Goal: Transaction & Acquisition: Purchase product/service

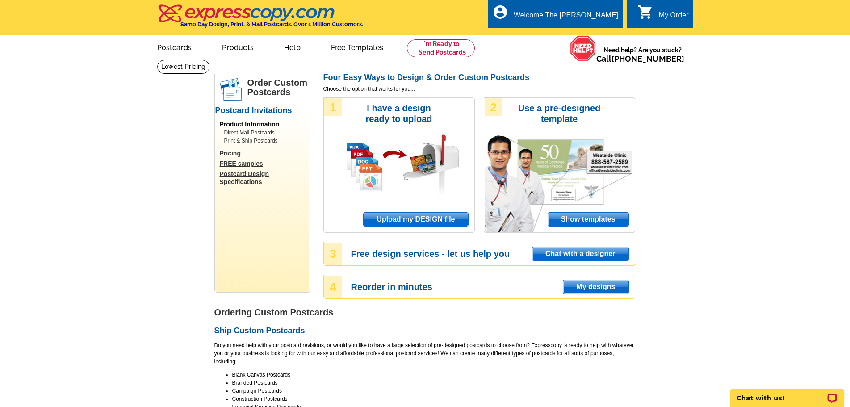
click at [410, 223] on span "Upload my DESIGN file" at bounding box center [416, 219] width 104 height 13
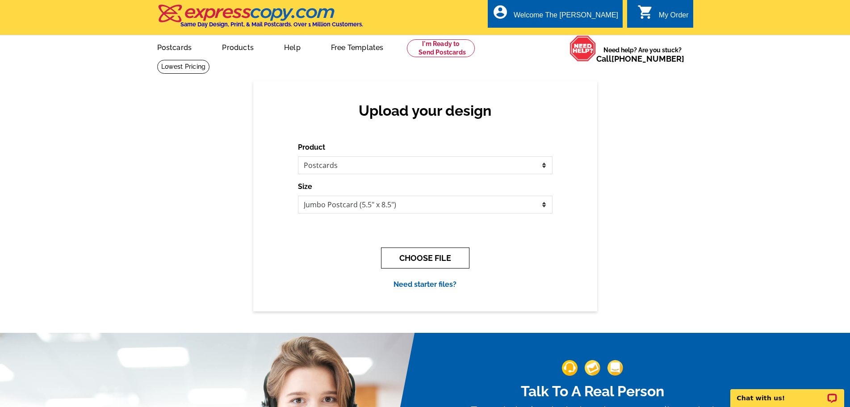
click at [428, 257] on button "CHOOSE FILE" at bounding box center [425, 258] width 88 height 21
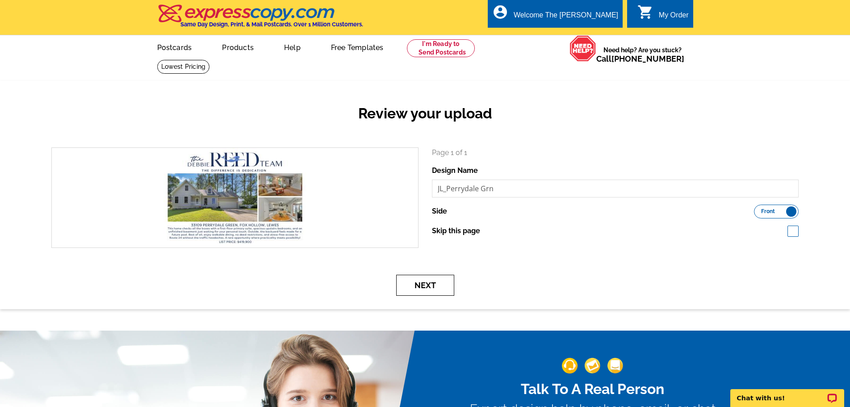
click at [407, 291] on button "Next" at bounding box center [425, 285] width 58 height 21
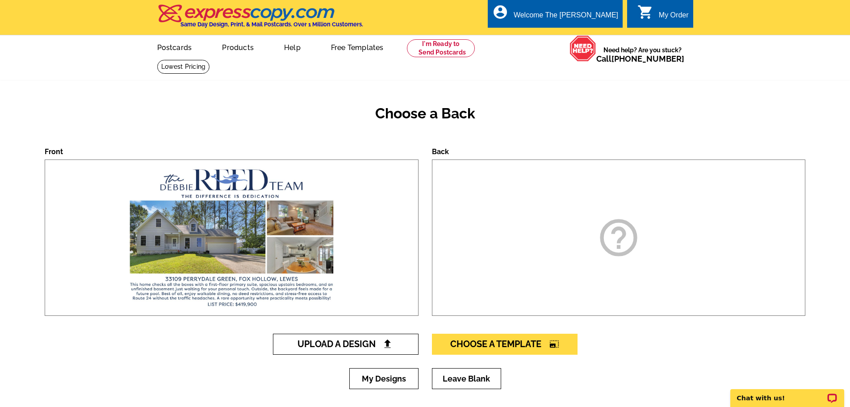
click at [363, 346] on span "Upload A Design" at bounding box center [346, 344] width 96 height 11
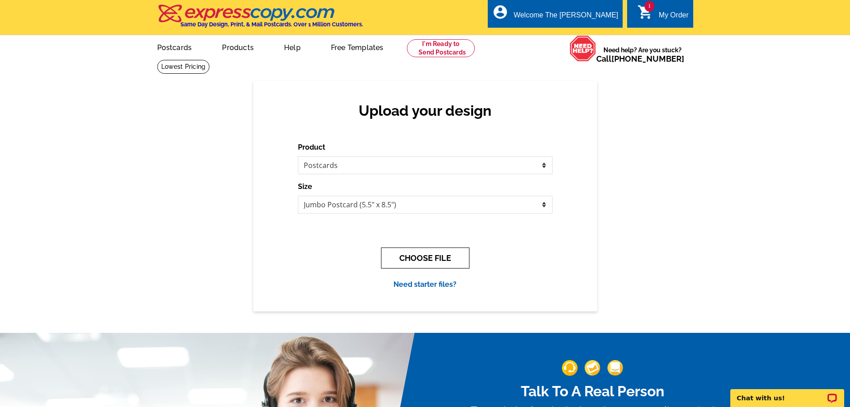
click at [421, 261] on button "CHOOSE FILE" at bounding box center [425, 258] width 88 height 21
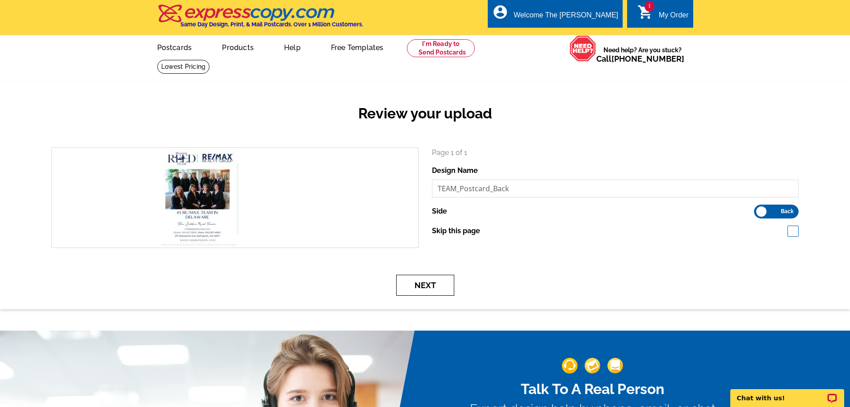
click at [421, 287] on button "Next" at bounding box center [425, 285] width 58 height 21
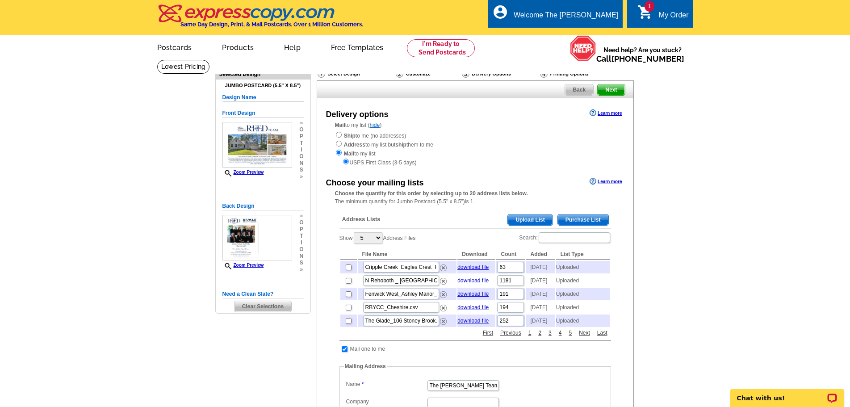
click at [522, 217] on span "Upload List" at bounding box center [530, 220] width 44 height 11
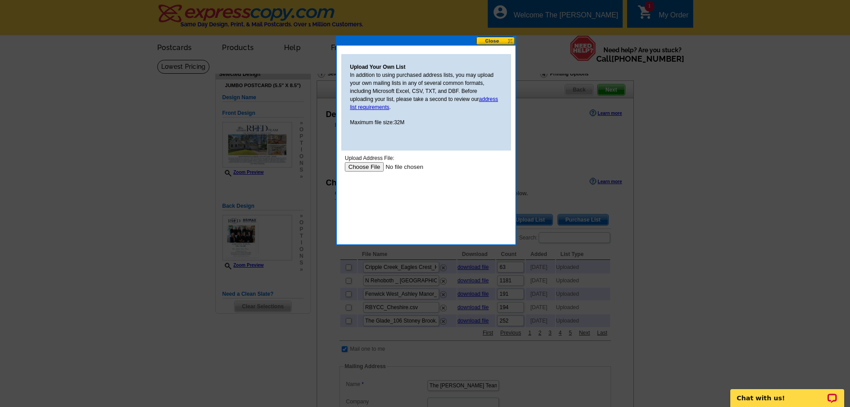
click at [364, 167] on input "file" at bounding box center [401, 166] width 113 height 9
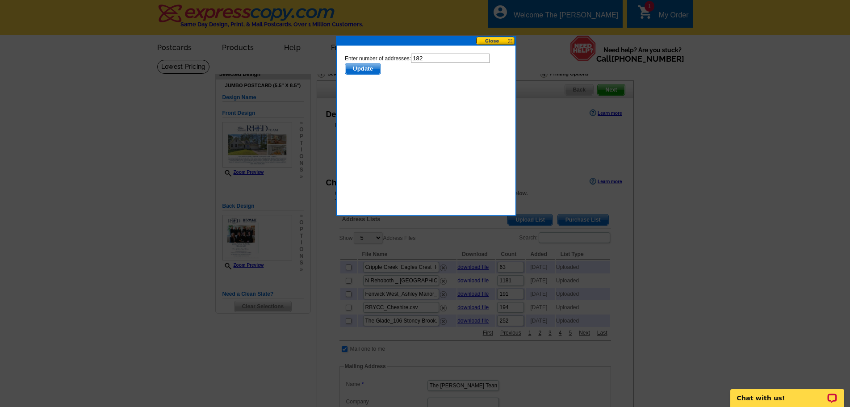
click at [349, 67] on span "Update" at bounding box center [362, 68] width 35 height 11
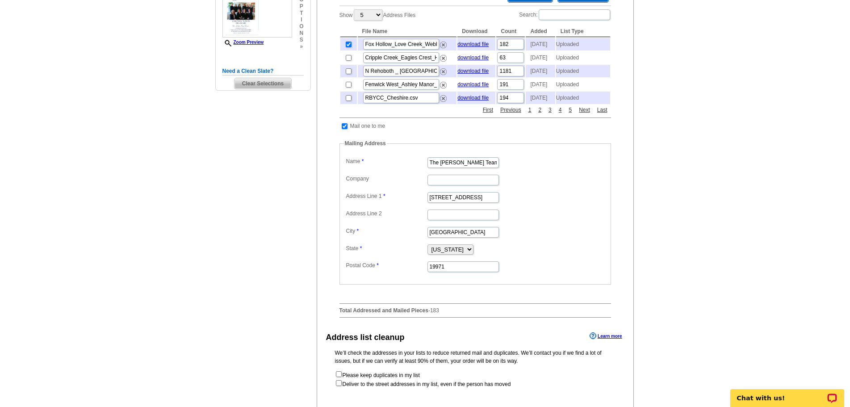
scroll to position [268, 0]
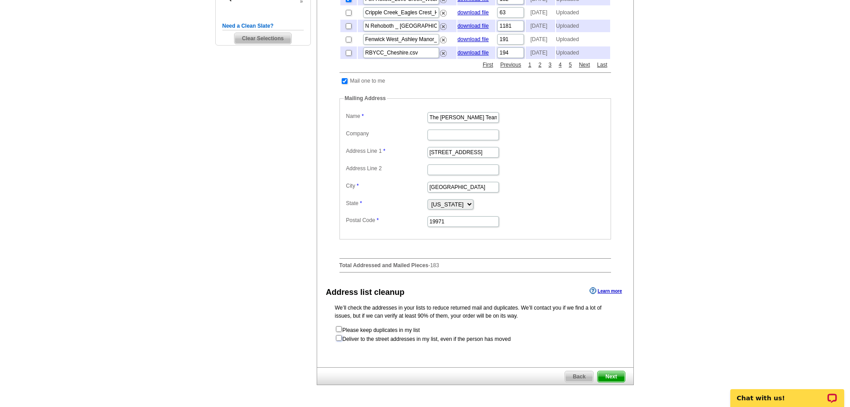
click at [336, 341] on input "checkbox" at bounding box center [339, 338] width 6 height 6
checkbox input "true"
radio input "true"
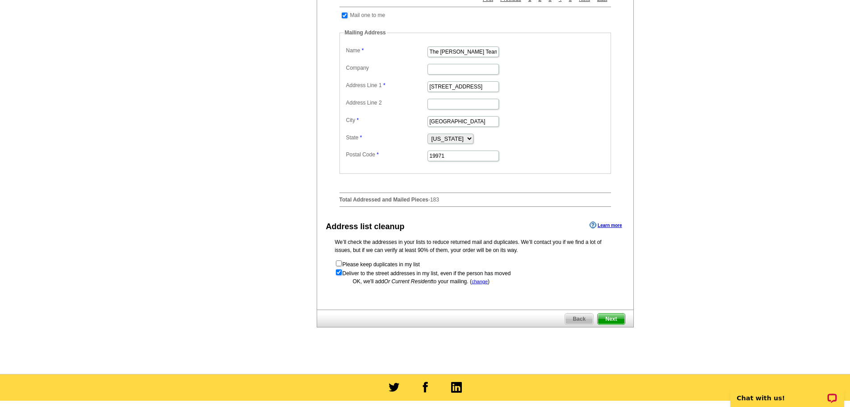
scroll to position [358, 0]
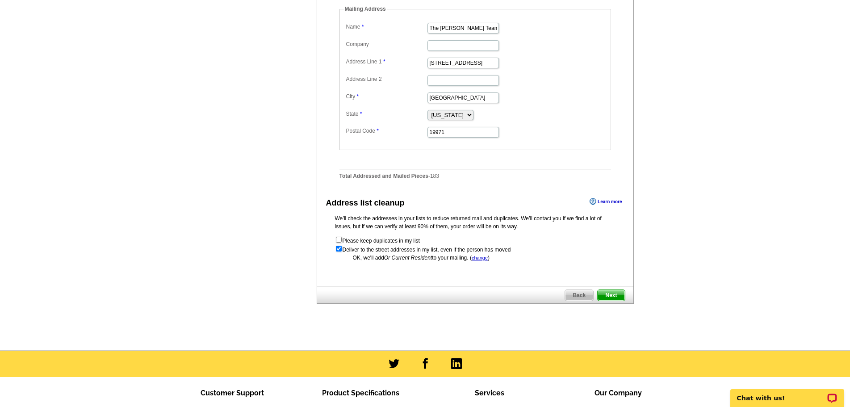
click at [617, 301] on span "Next" at bounding box center [611, 295] width 27 height 11
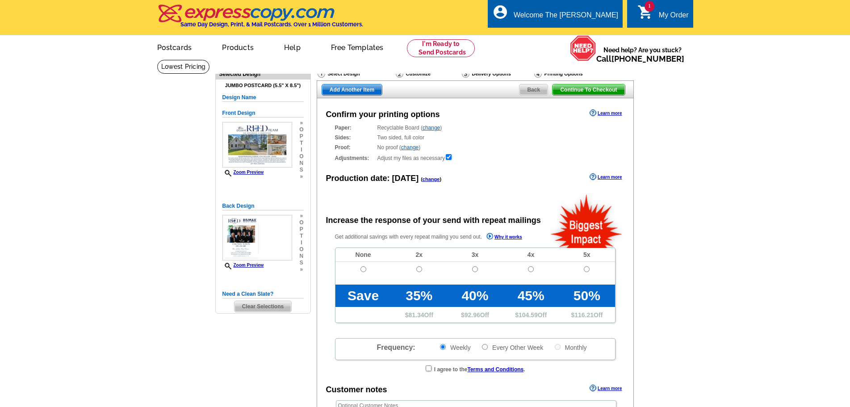
radio input "false"
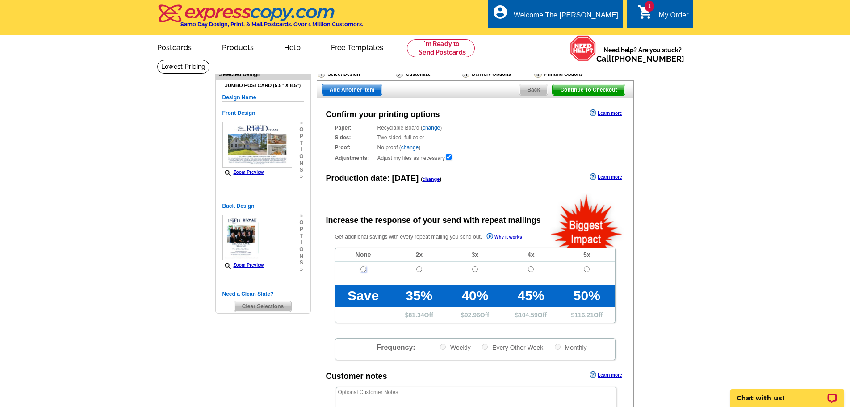
click at [362, 269] on input "radio" at bounding box center [364, 269] width 6 height 6
radio input "true"
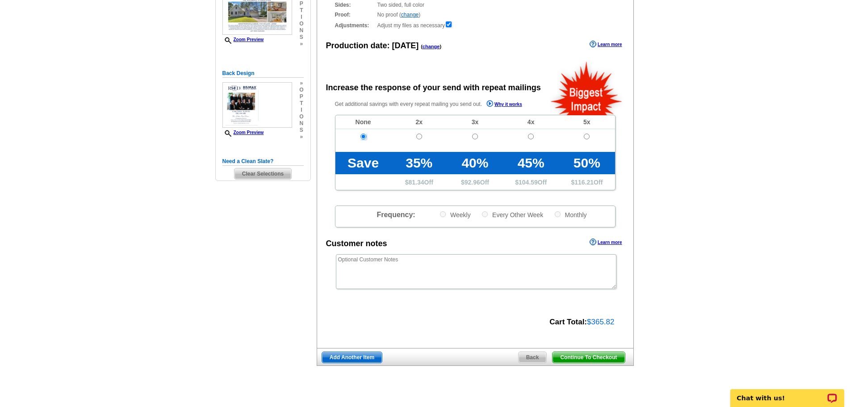
scroll to position [134, 0]
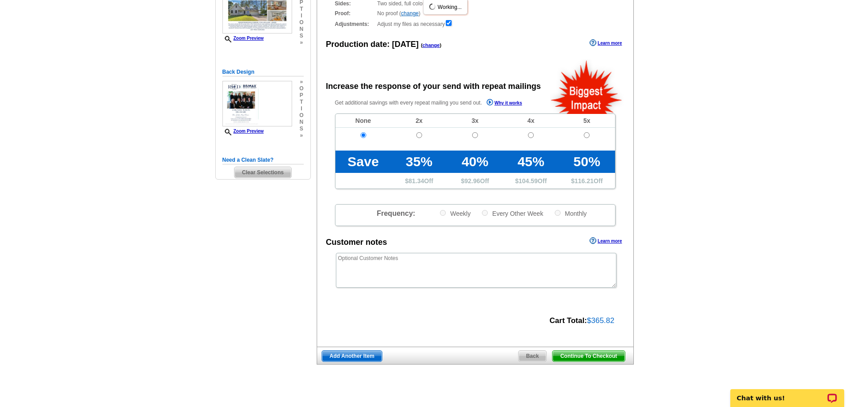
click at [600, 359] on span "Continue To Checkout" at bounding box center [589, 356] width 72 height 11
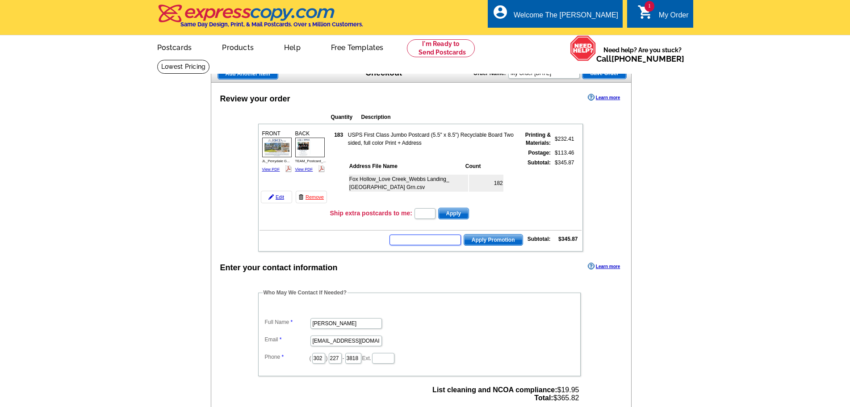
click at [420, 242] on input "text" at bounding box center [426, 240] width 72 height 11
type input "CHAT20"
click at [502, 240] on span "Apply Promotion" at bounding box center [493, 240] width 59 height 11
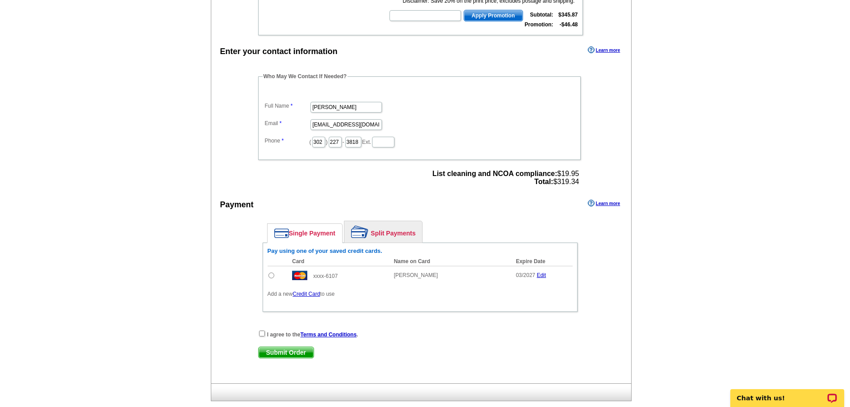
scroll to position [313, 0]
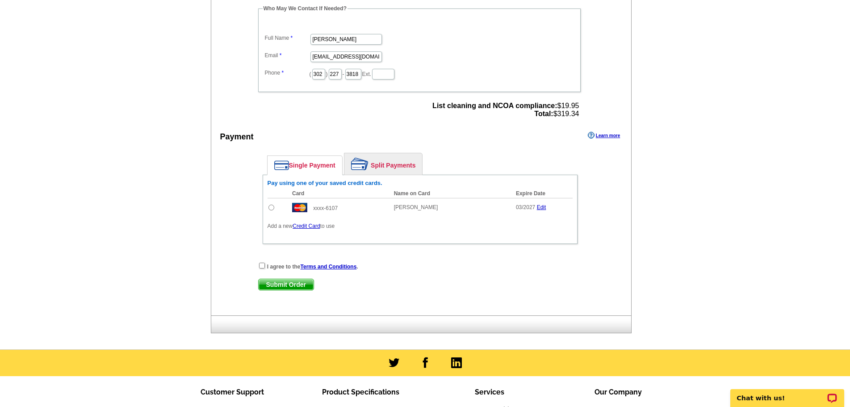
click at [271, 208] on input "radio" at bounding box center [272, 208] width 6 height 6
radio input "true"
click at [259, 266] on input "checkbox" at bounding box center [262, 266] width 6 height 6
checkbox input "true"
click at [285, 286] on span "Submit Order" at bounding box center [286, 284] width 55 height 11
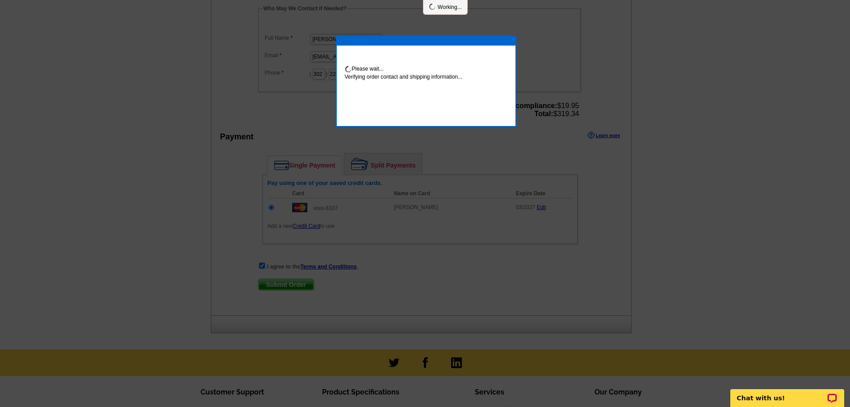
scroll to position [309, 0]
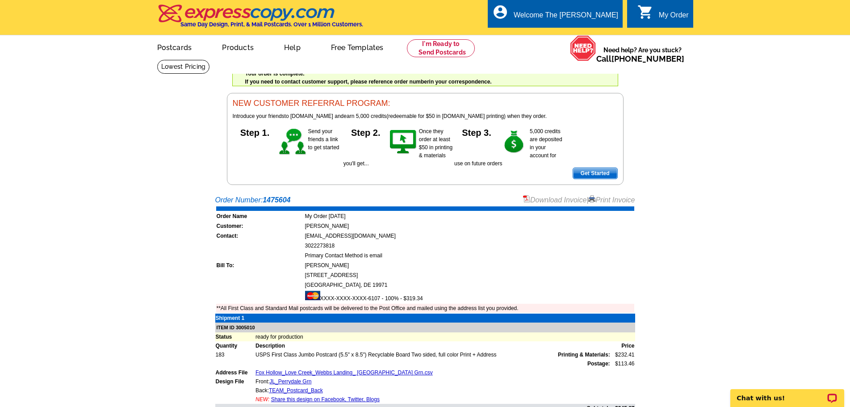
click at [610, 200] on link "Print Invoice" at bounding box center [612, 200] width 46 height 8
click at [442, 48] on link at bounding box center [441, 48] width 68 height 18
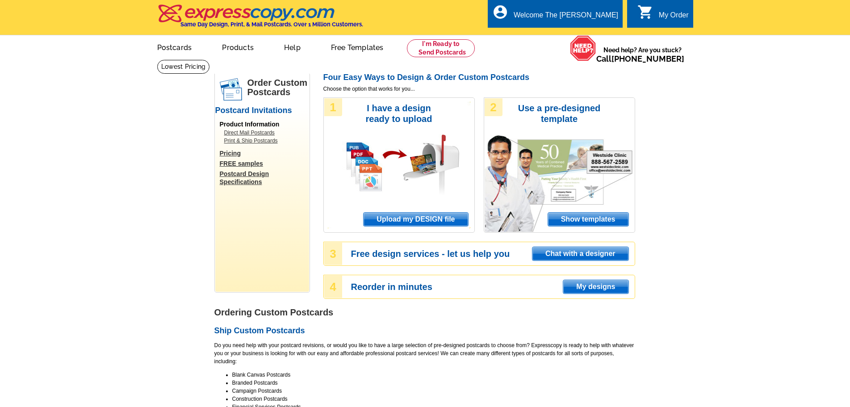
click at [433, 220] on span "Upload my DESIGN file" at bounding box center [416, 219] width 104 height 13
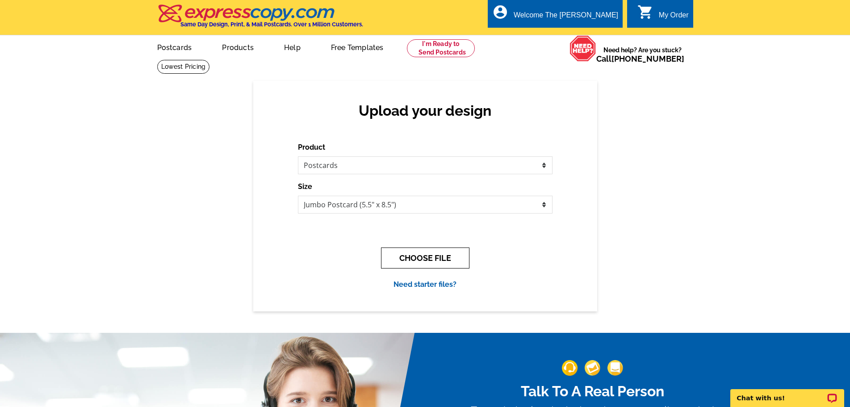
click at [402, 264] on button "CHOOSE FILE" at bounding box center [425, 258] width 88 height 21
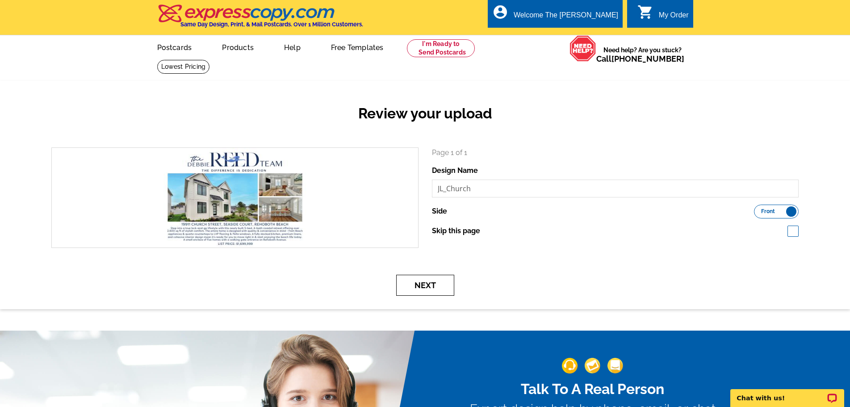
click at [418, 280] on button "Next" at bounding box center [425, 285] width 58 height 21
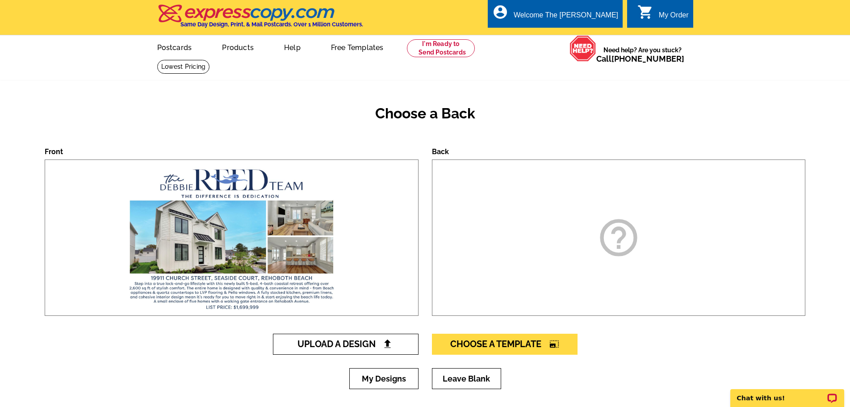
click at [364, 345] on span "Upload A Design" at bounding box center [346, 344] width 96 height 11
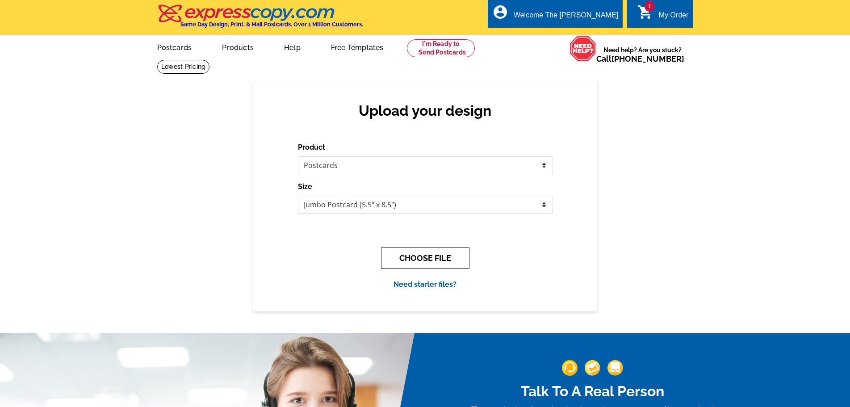
click at [430, 255] on button "CHOOSE FILE" at bounding box center [425, 258] width 88 height 21
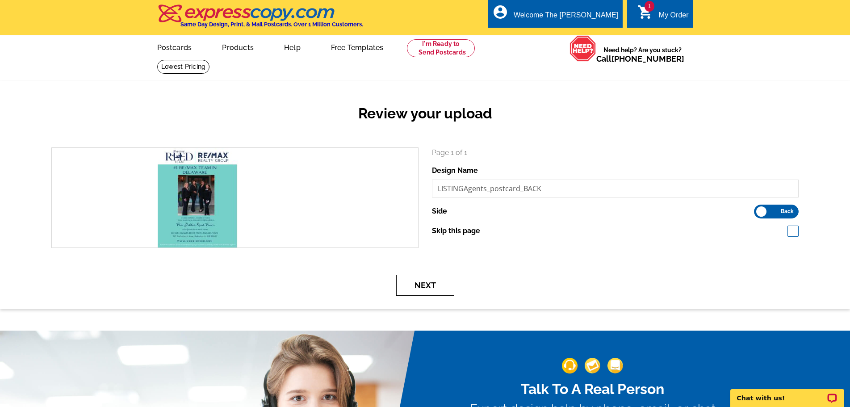
click at [432, 286] on button "Next" at bounding box center [425, 285] width 58 height 21
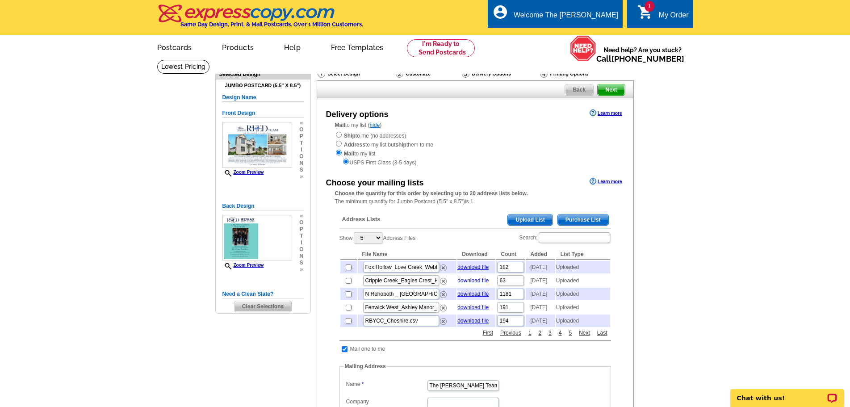
click at [547, 220] on span "Upload List" at bounding box center [530, 220] width 44 height 11
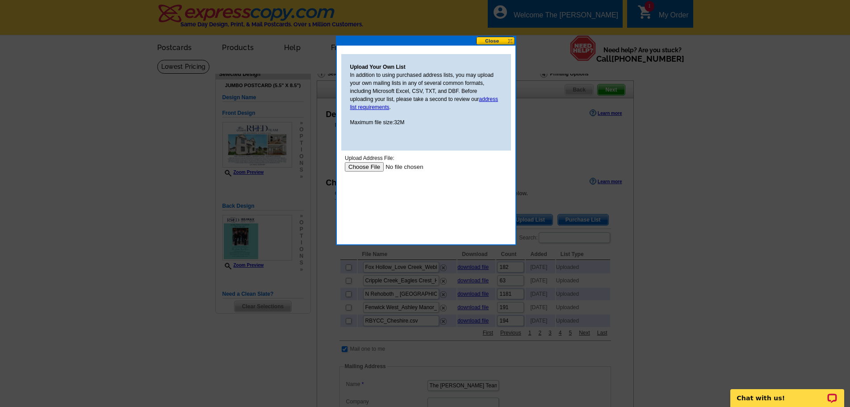
click at [375, 167] on input "file" at bounding box center [401, 166] width 113 height 9
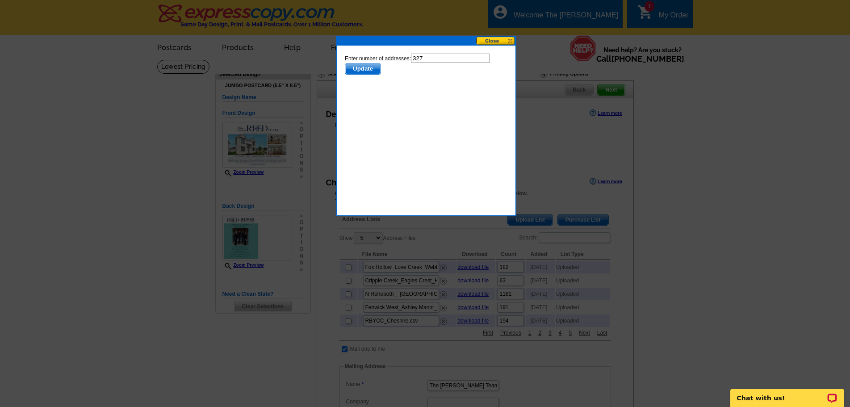
click at [363, 70] on span "Update" at bounding box center [362, 68] width 35 height 11
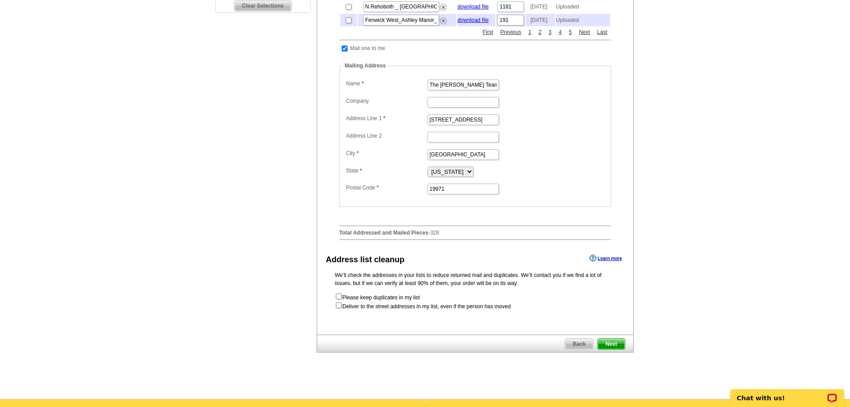
scroll to position [313, 0]
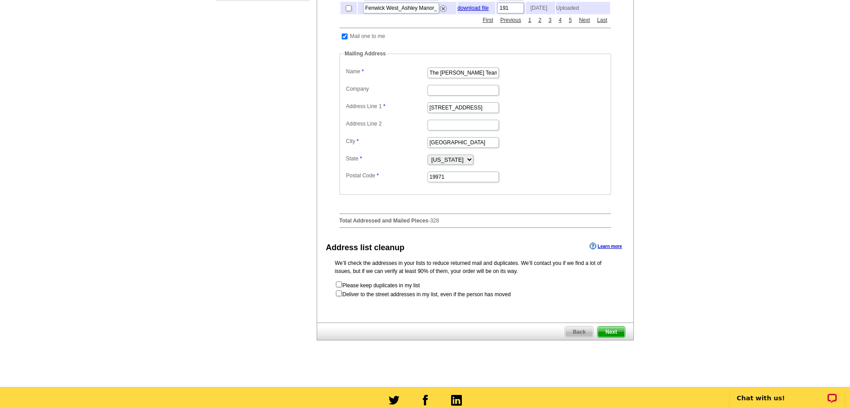
click at [335, 299] on form "Please keep duplicates in my list Deliver to the street addresses in my list, e…" at bounding box center [475, 290] width 281 height 18
click at [341, 296] on input "checkbox" at bounding box center [339, 293] width 6 height 6
checkbox input "true"
radio input "true"
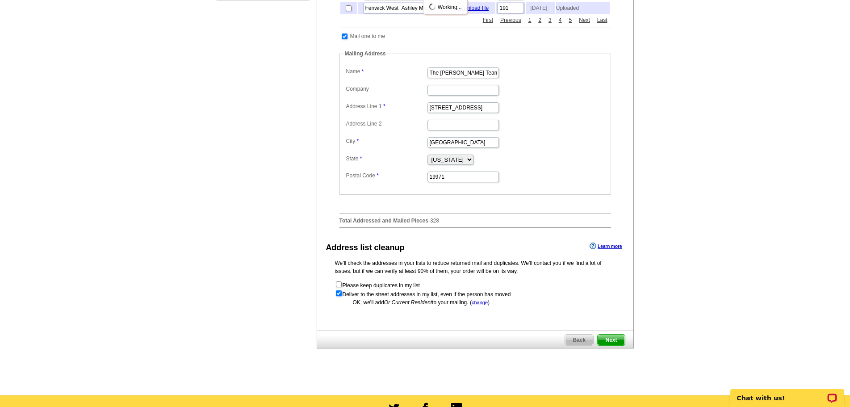
scroll to position [0, 0]
click at [614, 345] on span "Next" at bounding box center [611, 340] width 27 height 11
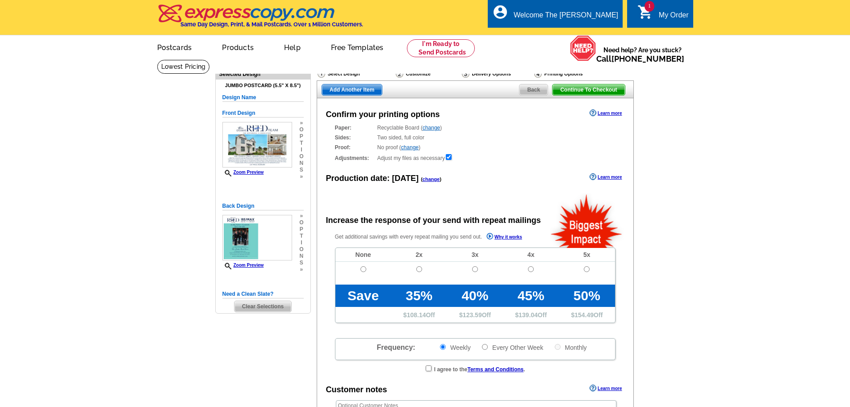
radio input "false"
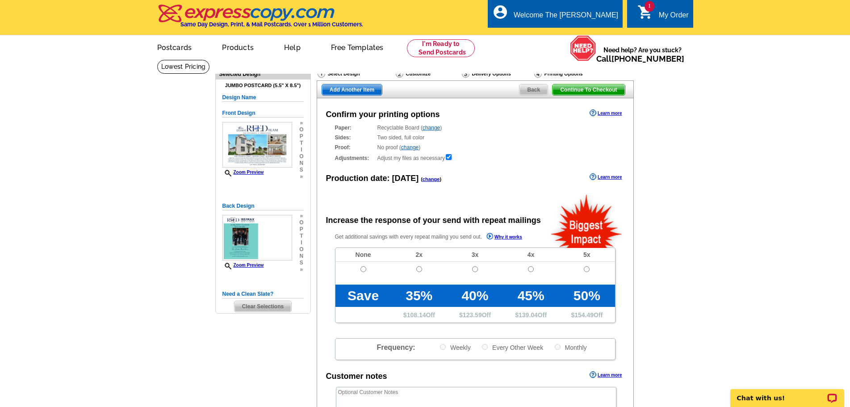
click at [365, 274] on td at bounding box center [364, 273] width 56 height 23
click at [364, 269] on input "radio" at bounding box center [364, 269] width 6 height 6
radio input "true"
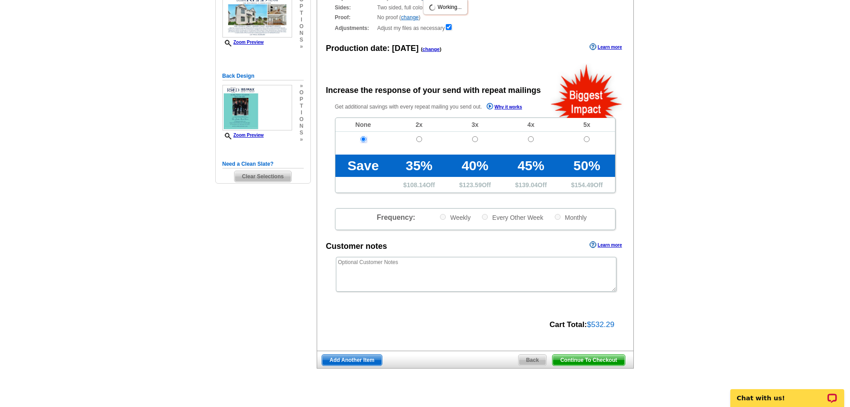
scroll to position [179, 0]
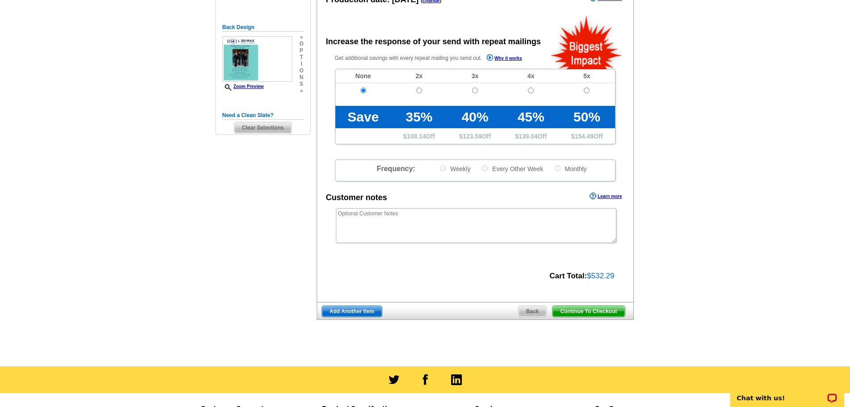
click at [612, 315] on span "Continue To Checkout" at bounding box center [589, 311] width 72 height 11
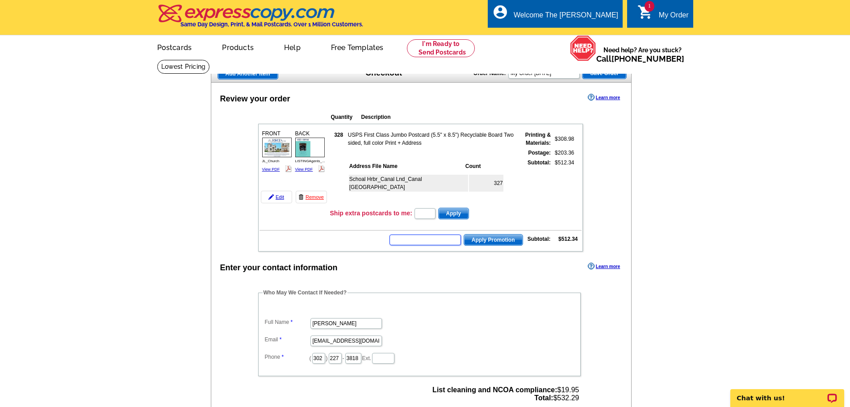
click at [400, 238] on input "text" at bounding box center [426, 240] width 72 height 11
type input "CHAT20"
click at [501, 238] on span "Apply Promotion" at bounding box center [493, 240] width 59 height 11
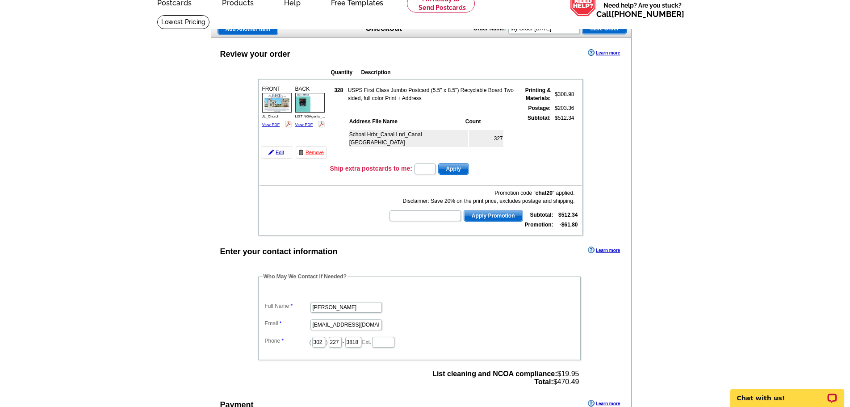
scroll to position [313, 0]
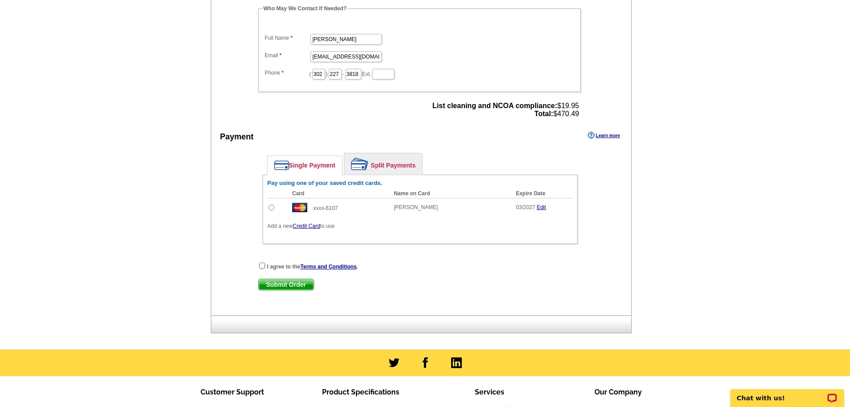
click at [271, 208] on input "radio" at bounding box center [272, 208] width 6 height 6
radio input "true"
click at [258, 267] on div "I agree to the Terms and Conditions ." at bounding box center [420, 266] width 324 height 9
click at [260, 266] on input "checkbox" at bounding box center [262, 266] width 6 height 6
checkbox input "true"
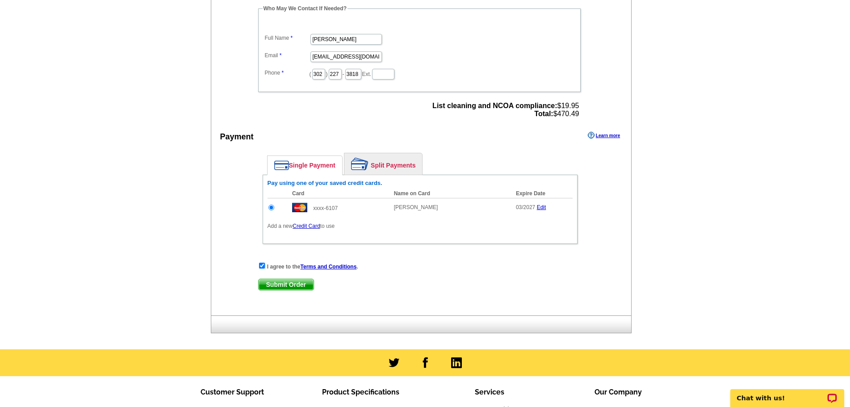
click at [274, 284] on span "Submit Order" at bounding box center [286, 284] width 55 height 11
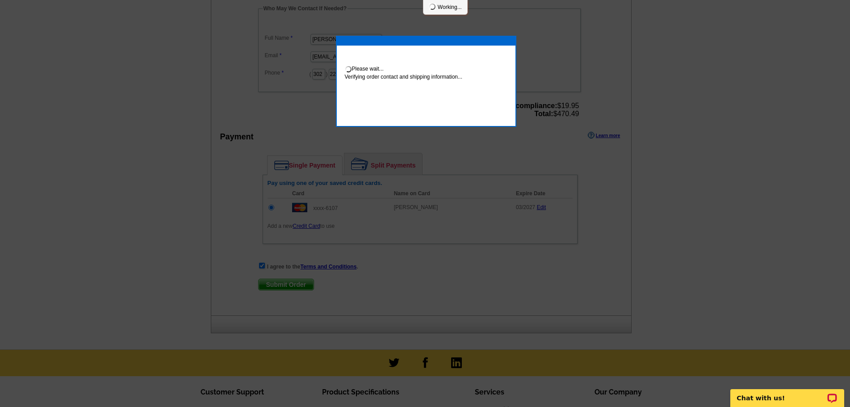
scroll to position [309, 0]
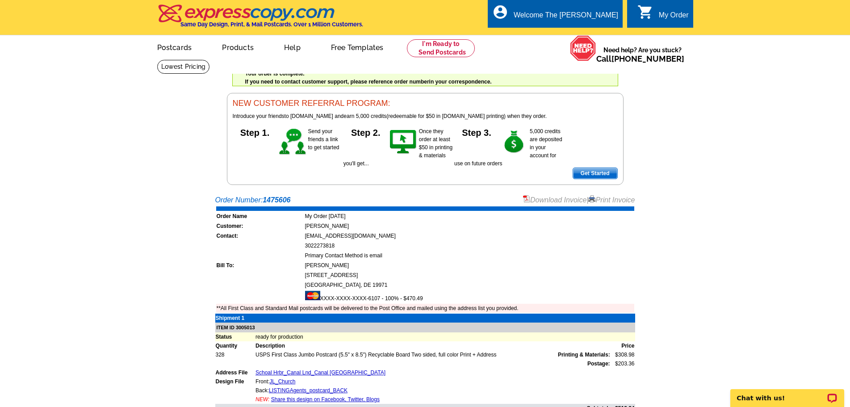
click at [596, 198] on link "Print Invoice" at bounding box center [612, 200] width 46 height 8
click at [435, 51] on link at bounding box center [441, 48] width 68 height 18
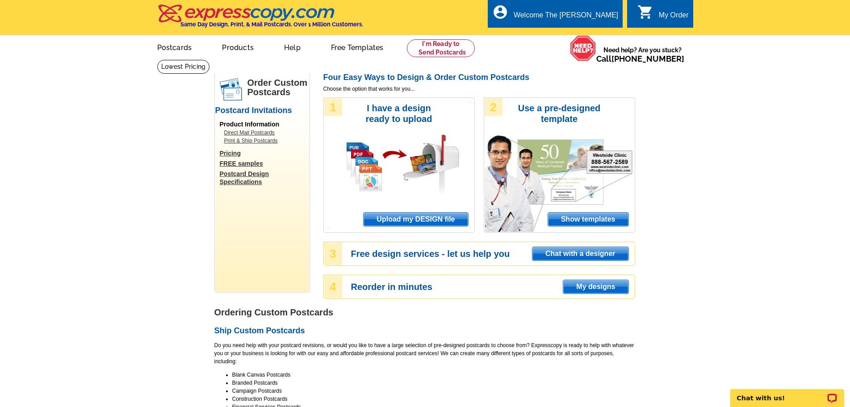
click at [400, 223] on span "Upload my DESIGN file" at bounding box center [416, 219] width 104 height 13
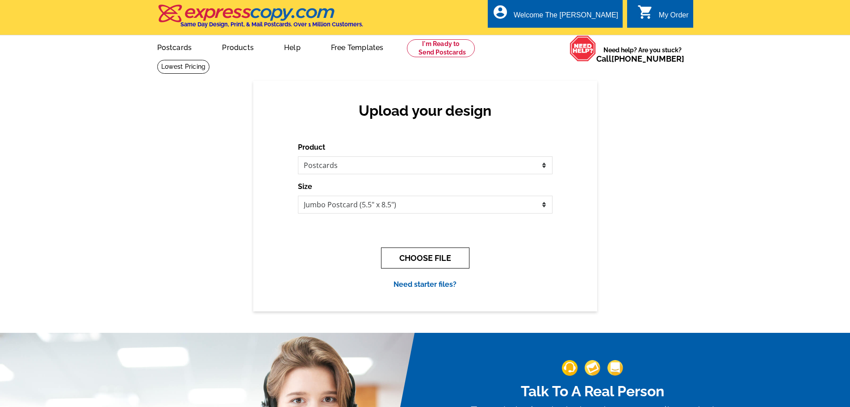
click at [442, 261] on button "CHOOSE FILE" at bounding box center [425, 258] width 88 height 21
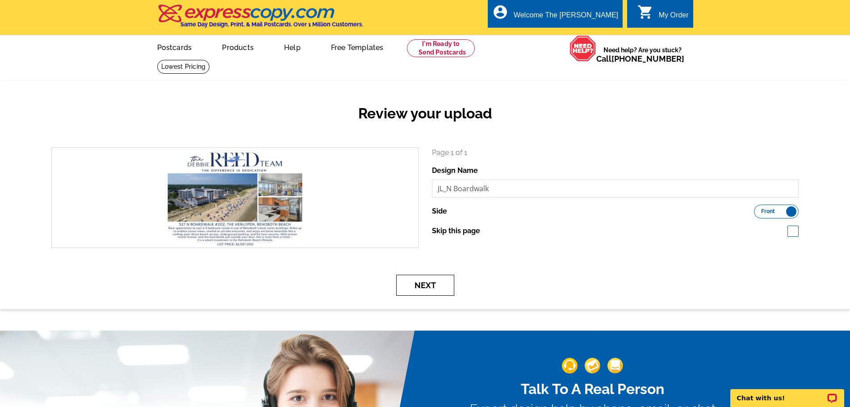
click at [436, 287] on button "Next" at bounding box center [425, 285] width 58 height 21
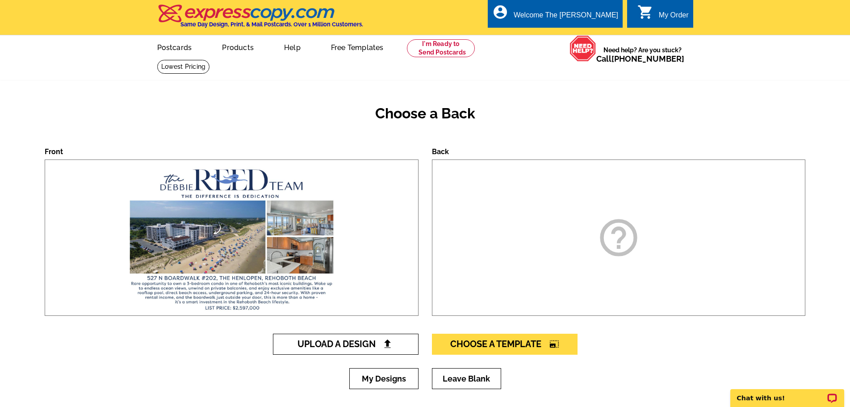
click at [379, 349] on span "Upload A Design" at bounding box center [346, 344] width 96 height 11
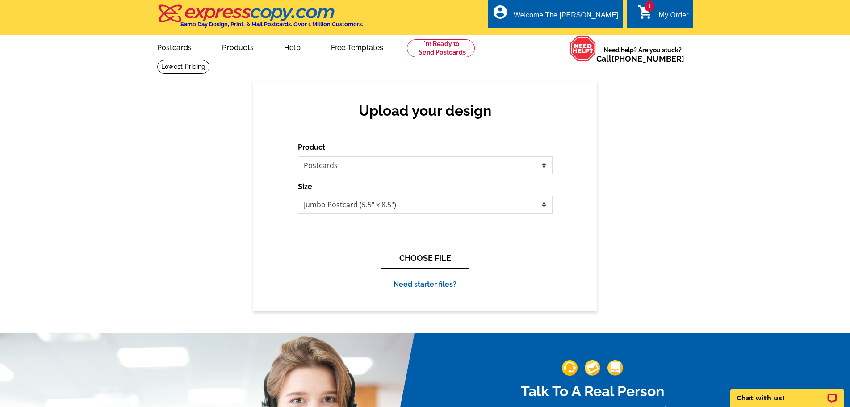
click at [455, 260] on button "CHOOSE FILE" at bounding box center [425, 258] width 88 height 21
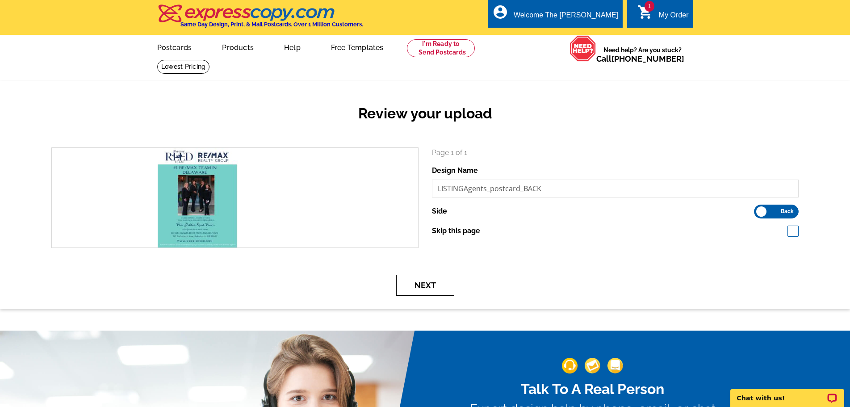
click at [413, 281] on button "Next" at bounding box center [425, 285] width 58 height 21
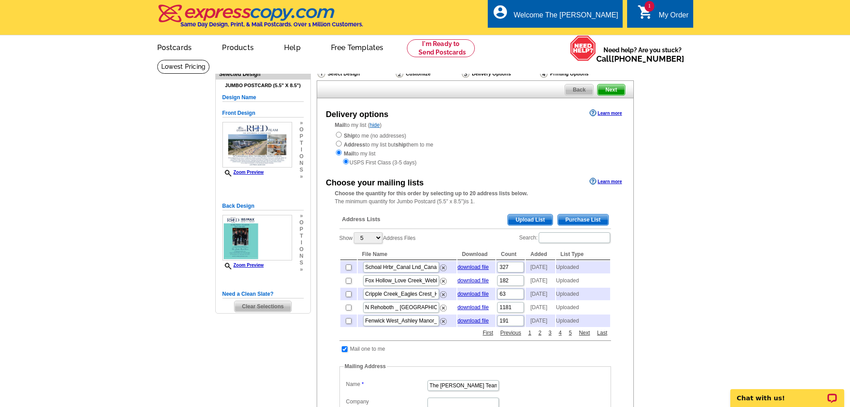
click at [541, 219] on span "Upload List" at bounding box center [530, 220] width 44 height 11
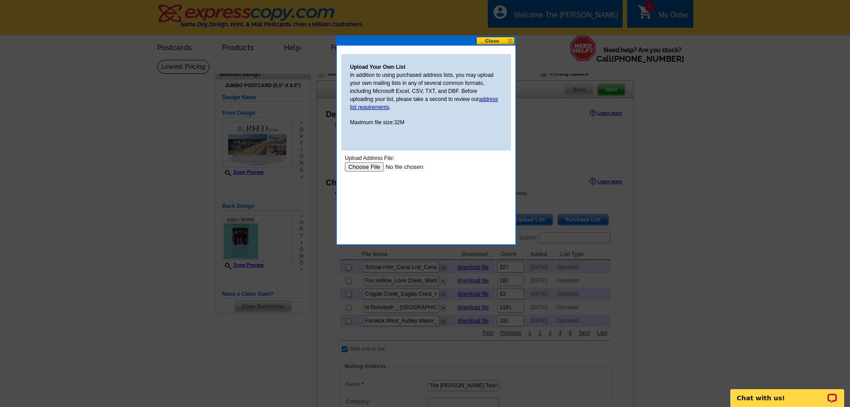
click at [360, 169] on input "file" at bounding box center [401, 166] width 113 height 9
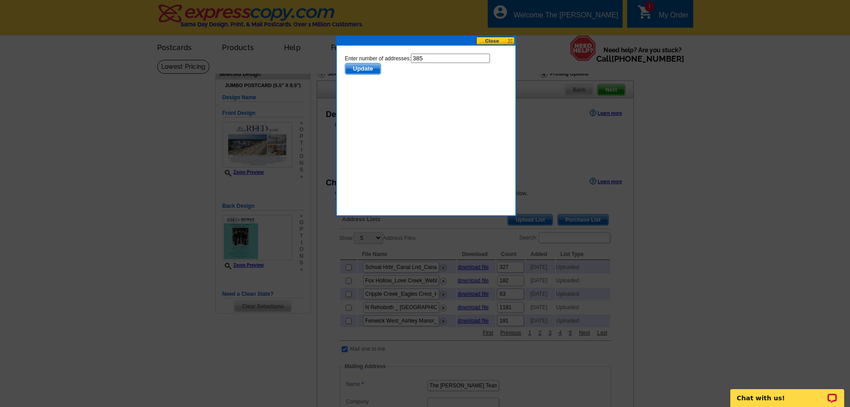
click at [351, 72] on span "Update" at bounding box center [362, 68] width 35 height 11
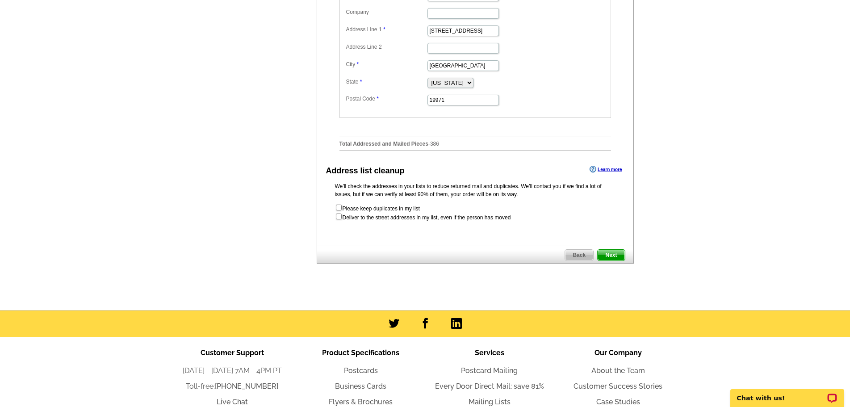
scroll to position [402, 0]
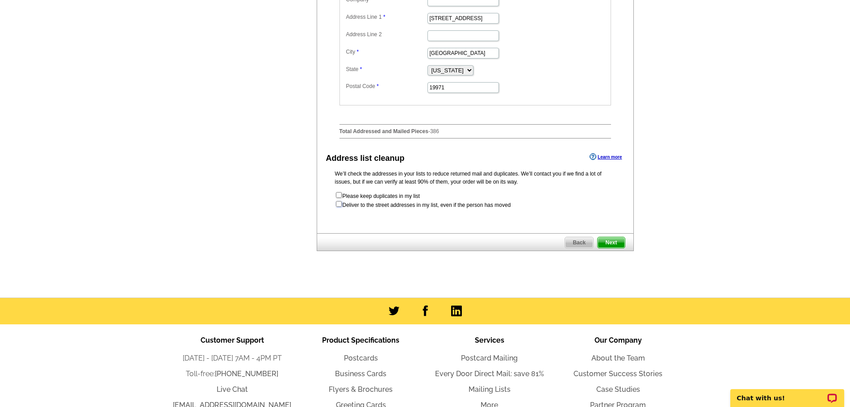
click at [339, 207] on input "checkbox" at bounding box center [339, 204] width 6 height 6
checkbox input "true"
radio input "true"
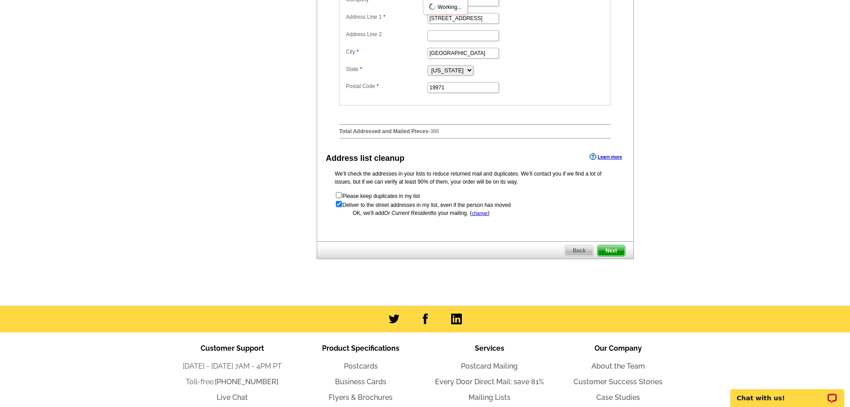
scroll to position [0, 0]
click at [613, 256] on span "Next" at bounding box center [611, 250] width 27 height 11
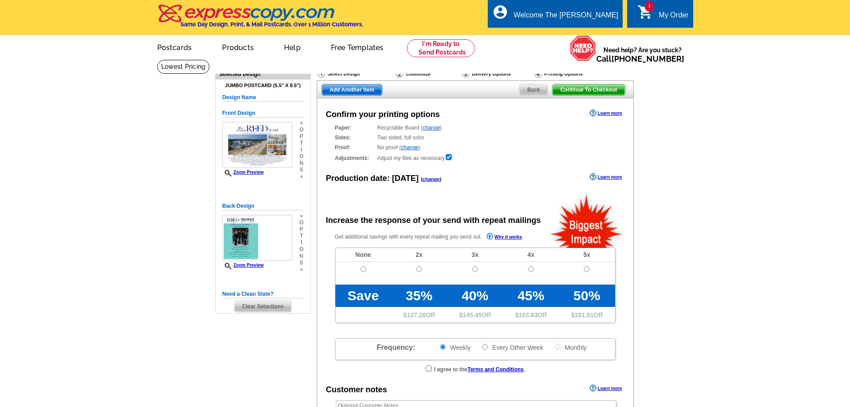
radio input "false"
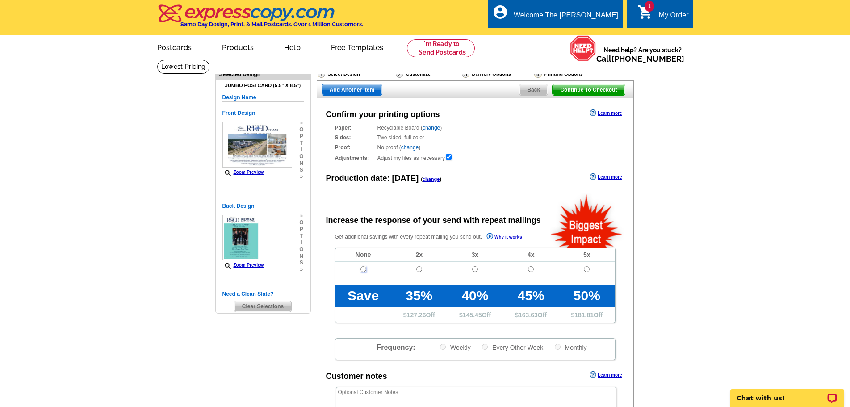
click at [364, 267] on input "radio" at bounding box center [364, 269] width 6 height 6
radio input "true"
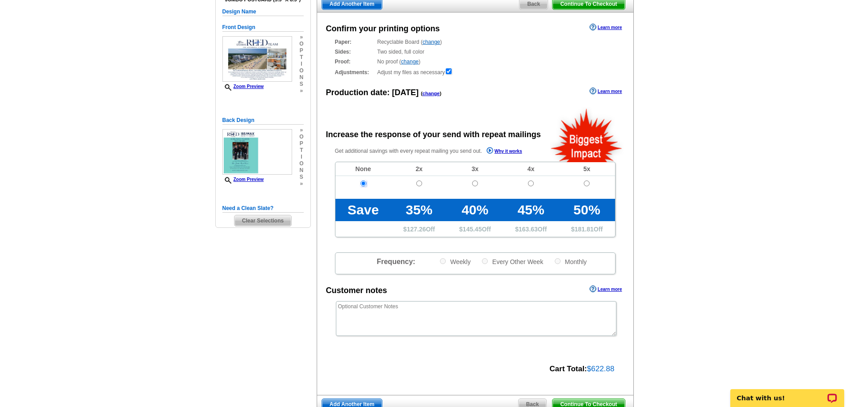
scroll to position [223, 0]
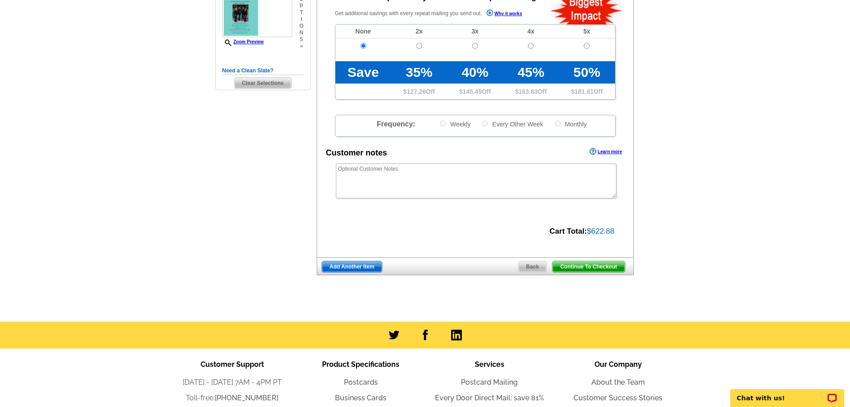
click at [566, 265] on span "Continue To Checkout" at bounding box center [589, 266] width 72 height 11
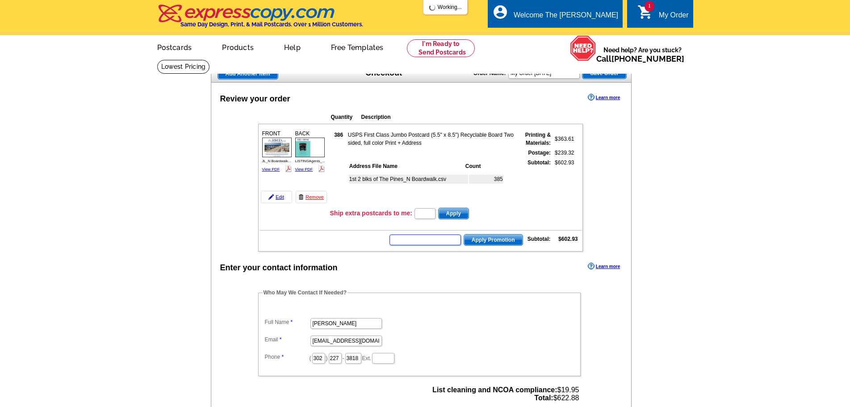
click at [412, 240] on input "text" at bounding box center [426, 240] width 72 height 11
type input "CHAT20"
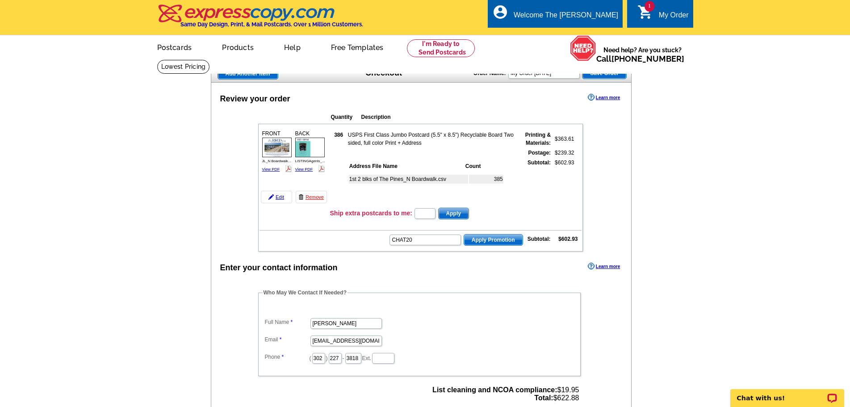
click at [478, 243] on span "Apply Promotion" at bounding box center [493, 240] width 59 height 11
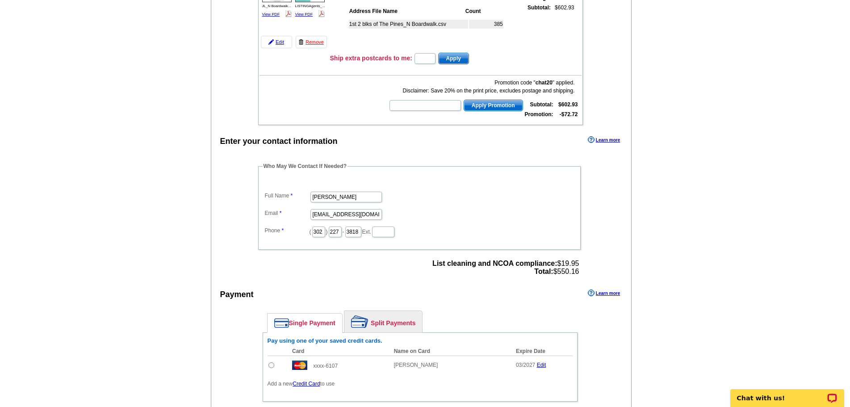
scroll to position [179, 0]
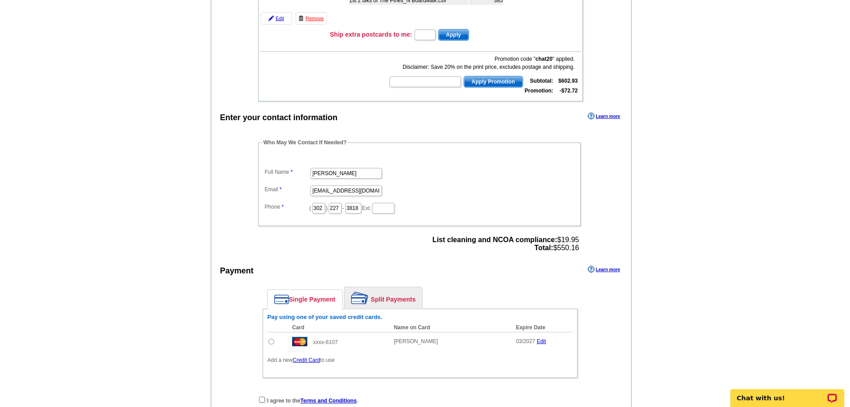
click at [272, 341] on input "radio" at bounding box center [272, 342] width 6 height 6
radio input "true"
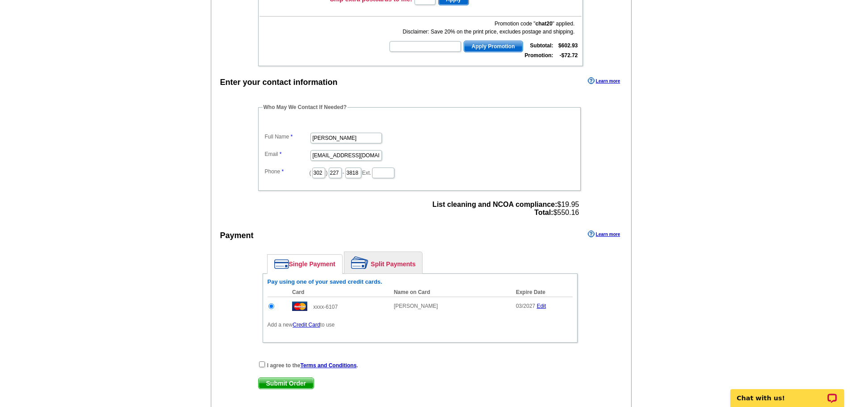
scroll to position [358, 0]
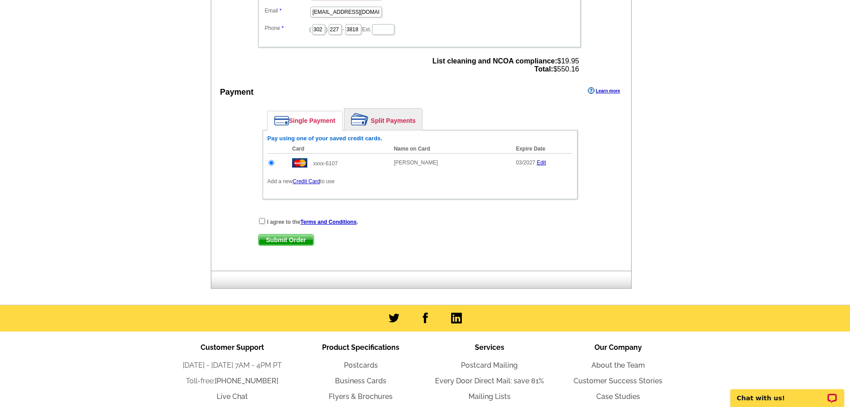
click at [262, 226] on div "I agree to the Terms and Conditions ." at bounding box center [420, 221] width 324 height 9
click at [261, 221] on input "checkbox" at bounding box center [262, 221] width 6 height 6
checkbox input "true"
click at [294, 242] on span "Submit Order" at bounding box center [286, 240] width 55 height 11
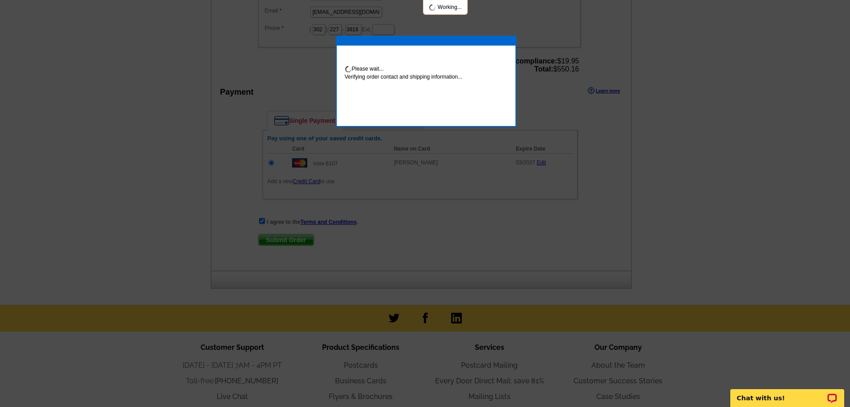
scroll to position [354, 0]
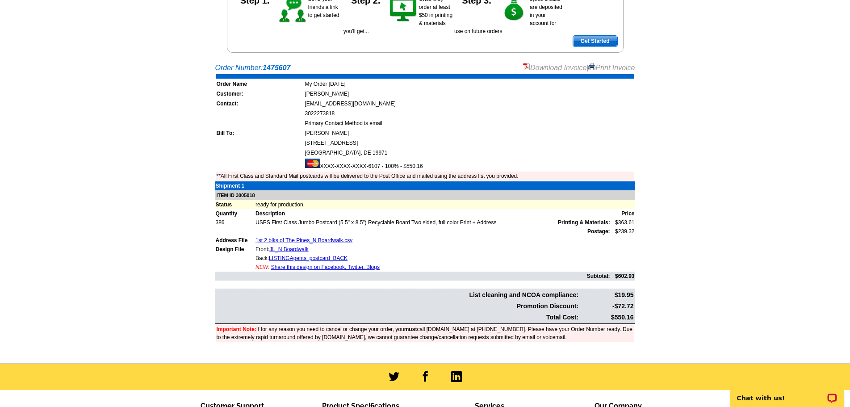
scroll to position [134, 0]
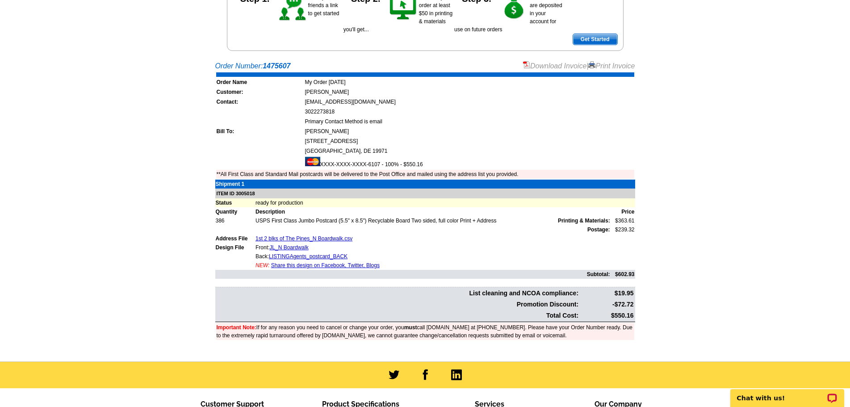
click at [612, 66] on link "Print Invoice" at bounding box center [612, 66] width 46 height 8
